Goal: Navigation & Orientation: Find specific page/section

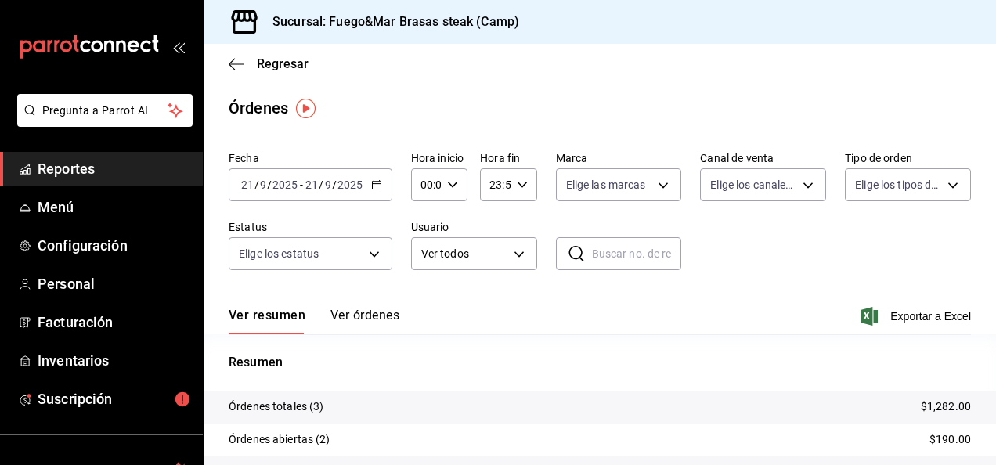
click at [359, 316] on button "Ver órdenes" at bounding box center [364, 321] width 69 height 27
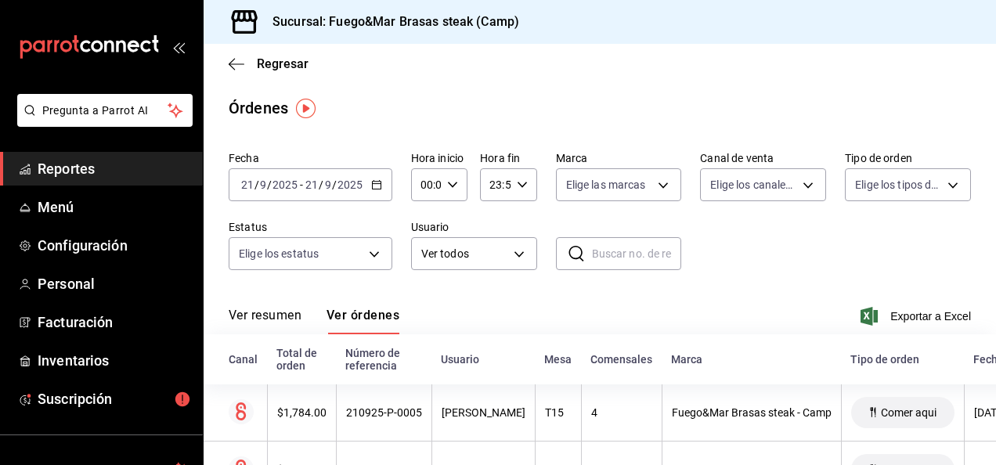
click at [275, 308] on button "Ver resumen" at bounding box center [265, 321] width 73 height 27
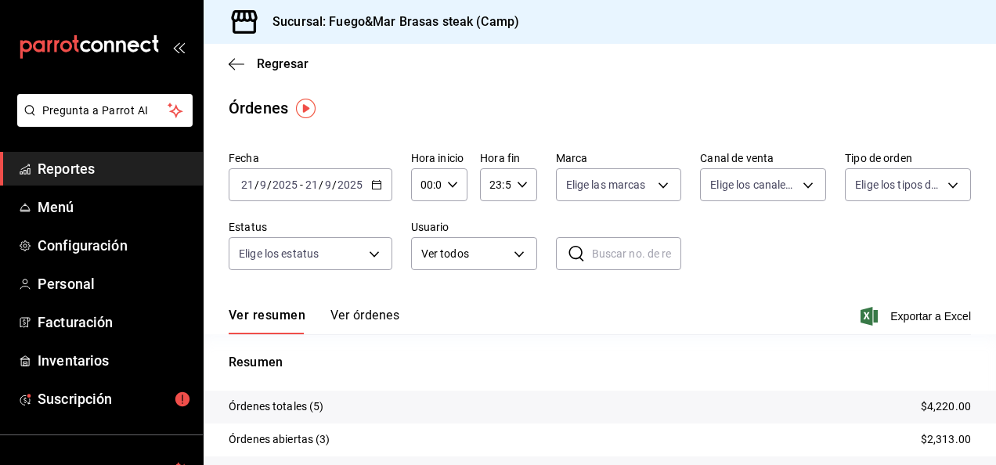
click at [372, 313] on button "Ver órdenes" at bounding box center [364, 321] width 69 height 27
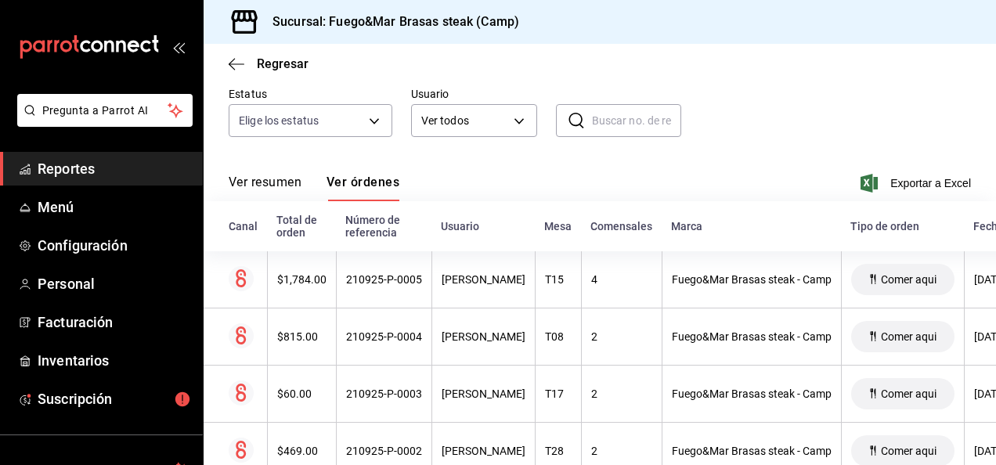
scroll to position [113, 0]
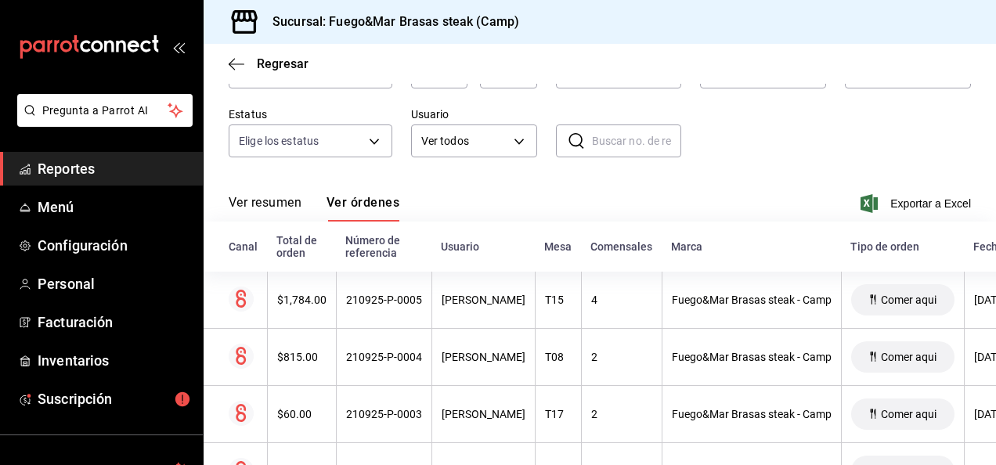
click at [242, 202] on button "Ver resumen" at bounding box center [265, 208] width 73 height 27
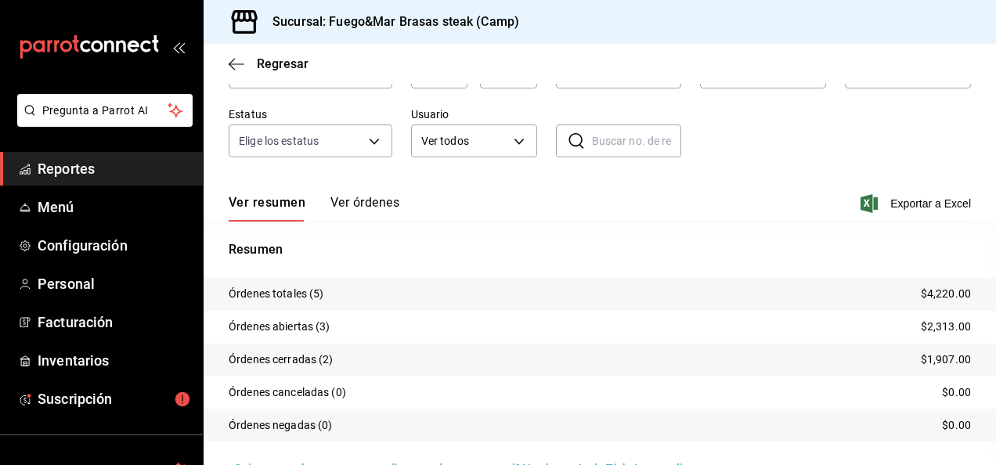
click at [77, 166] on span "Reportes" at bounding box center [114, 168] width 153 height 21
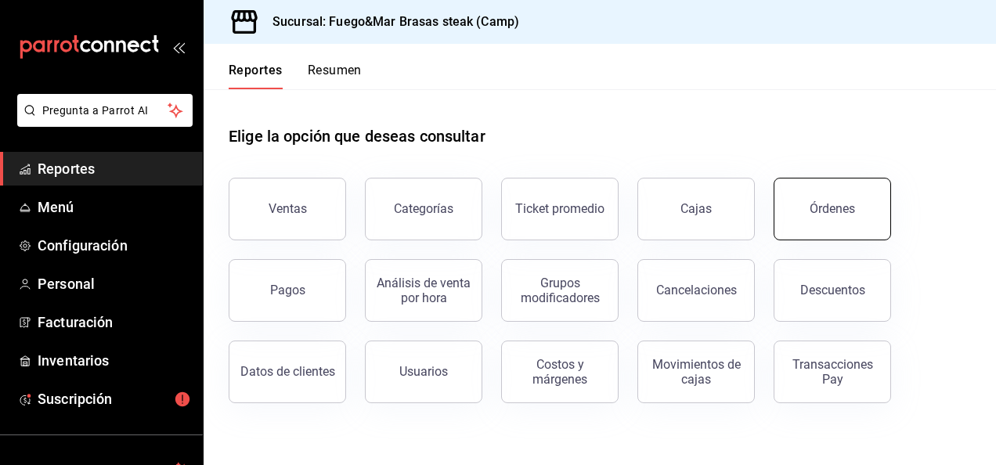
click at [853, 203] on button "Órdenes" at bounding box center [831, 209] width 117 height 63
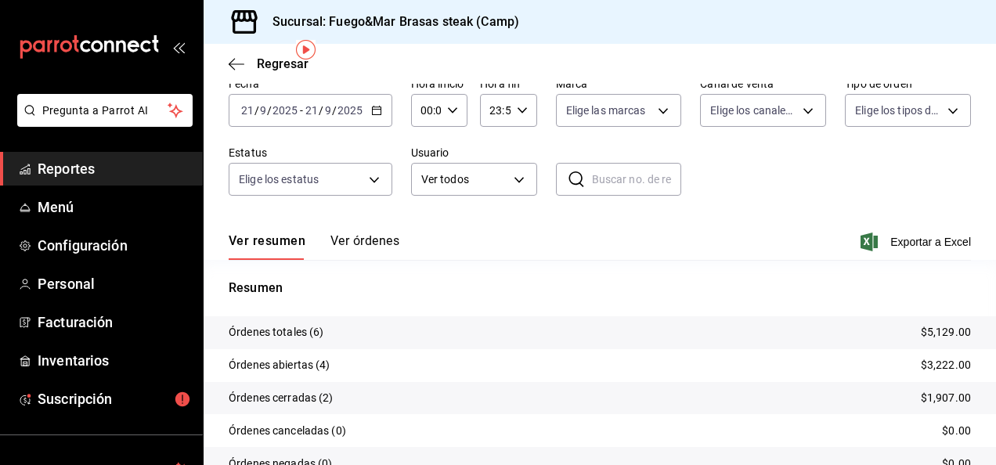
scroll to position [77, 0]
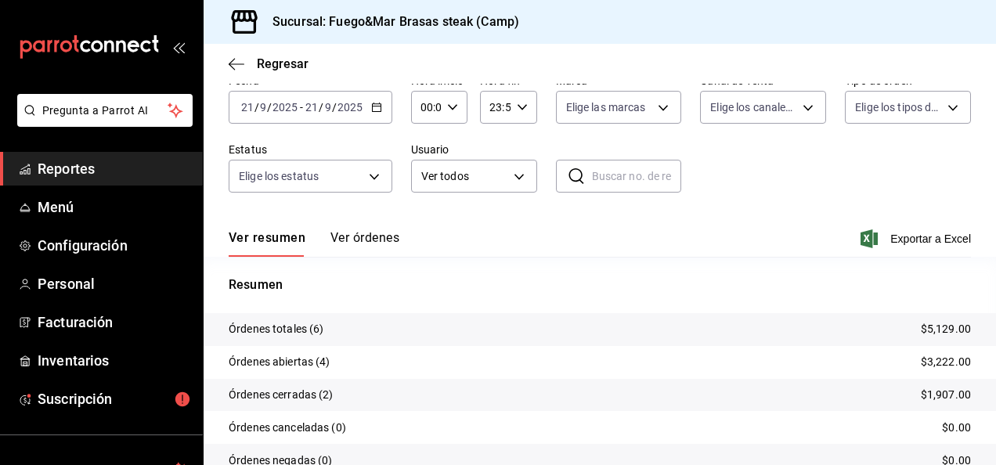
click at [376, 236] on button "Ver órdenes" at bounding box center [364, 243] width 69 height 27
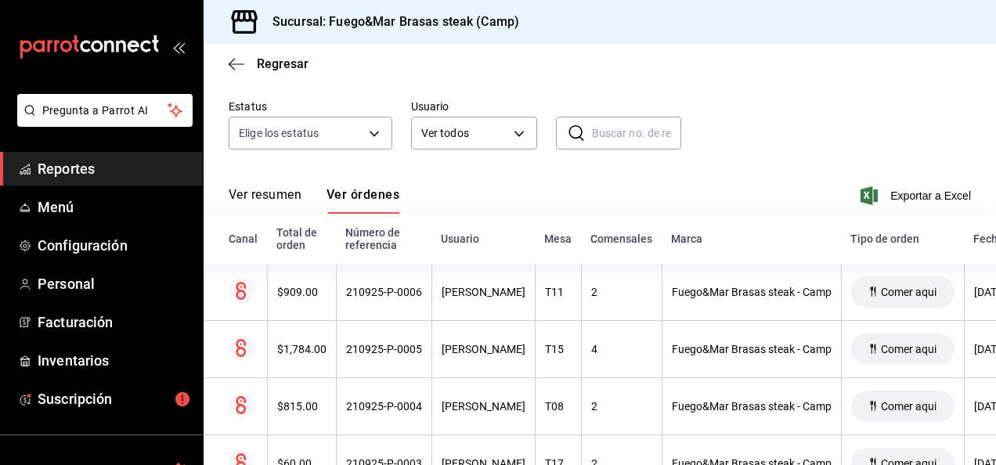
scroll to position [119, 0]
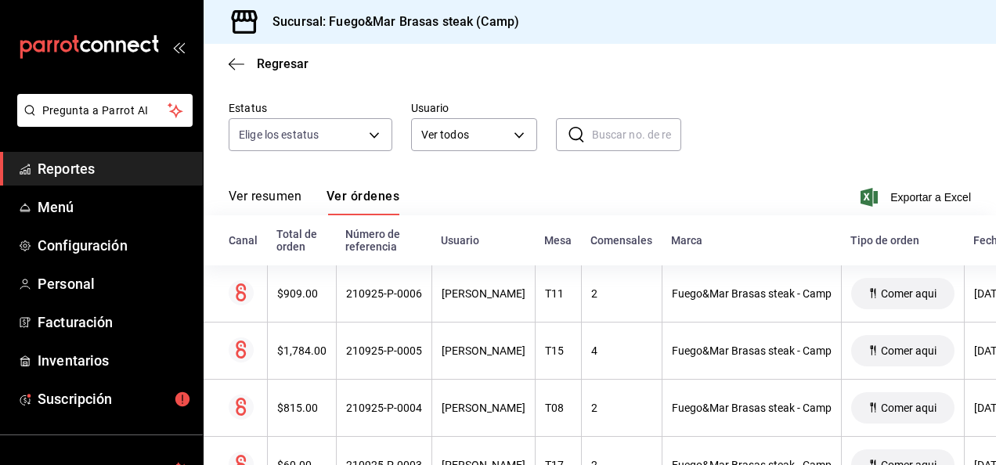
click at [46, 164] on span "Reportes" at bounding box center [114, 168] width 153 height 21
